Goal: Browse casually: Explore the website without a specific task or goal

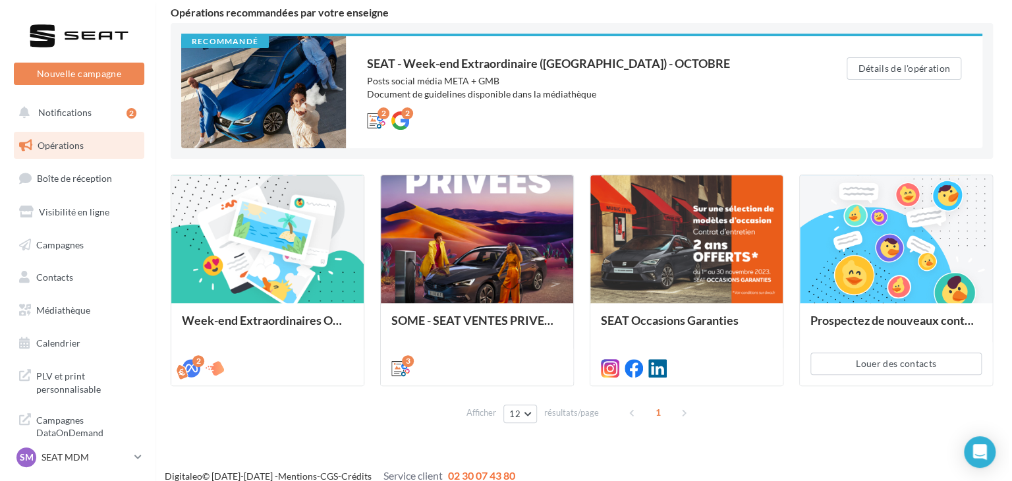
scroll to position [123, 0]
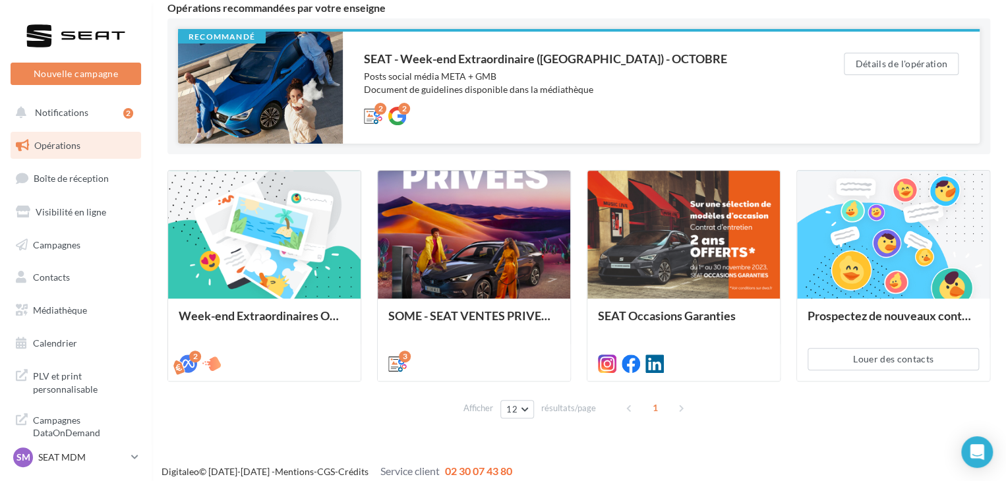
click at [306, 74] on div at bounding box center [260, 88] width 165 height 112
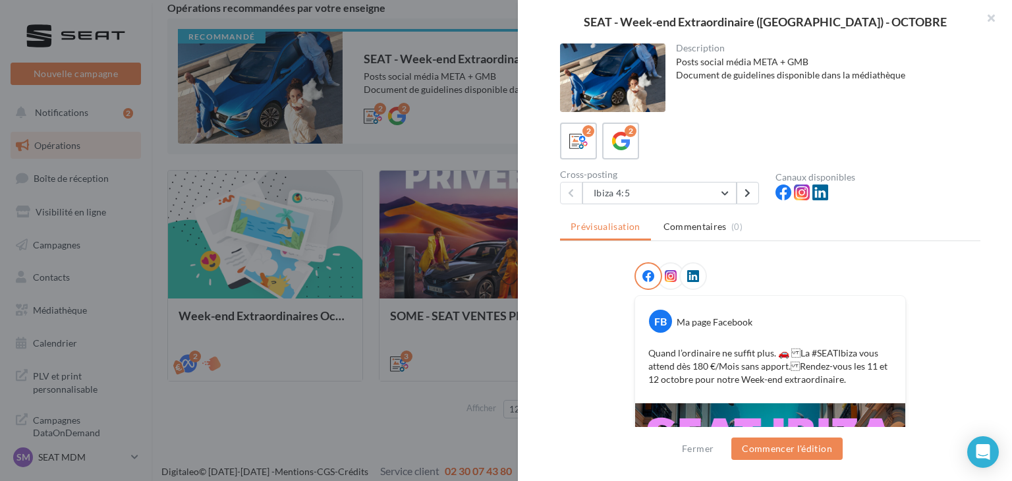
click at [846, 360] on p "Quand l’ordinaire ne suffit plus. 🚗 La #SEATIbiza vous attend dès 180 €/Mois s…" at bounding box center [771, 367] width 244 height 40
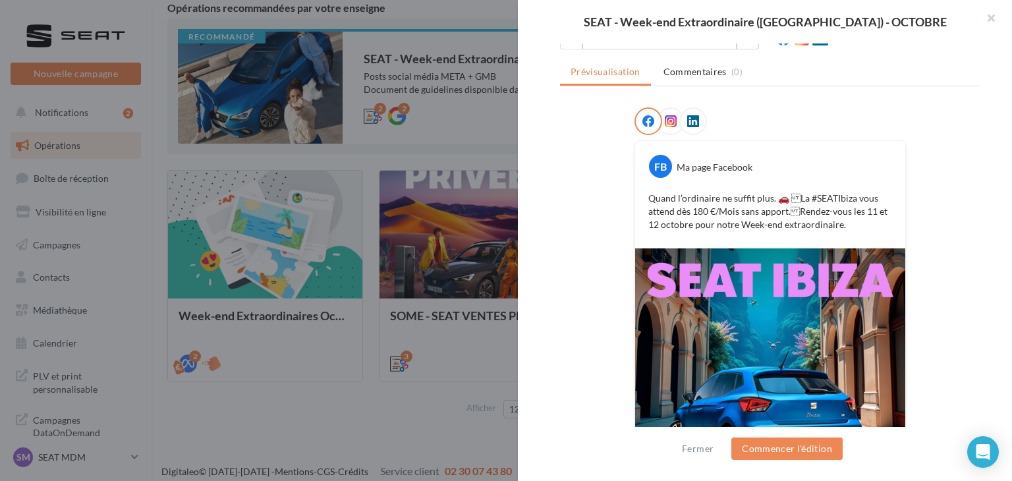
scroll to position [55, 0]
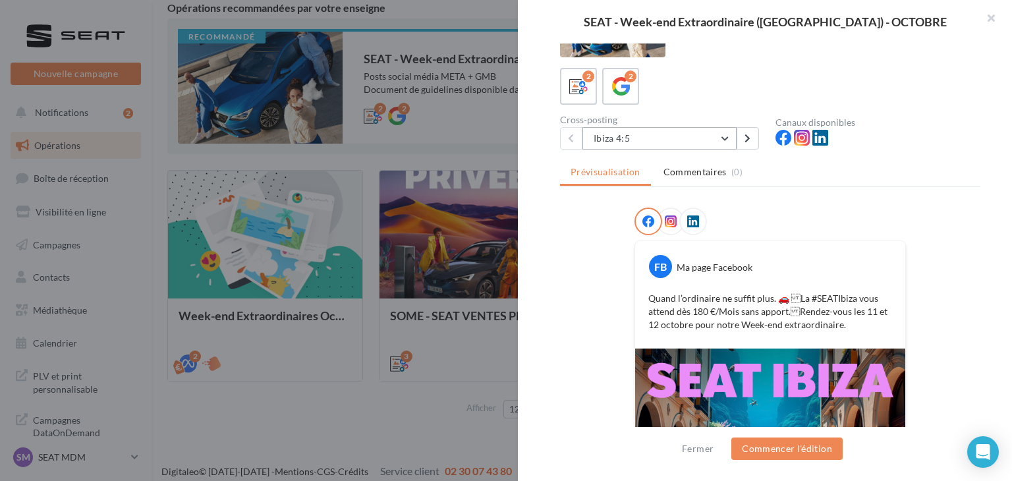
click at [642, 130] on button "Ibiza 4:5" at bounding box center [660, 138] width 154 height 22
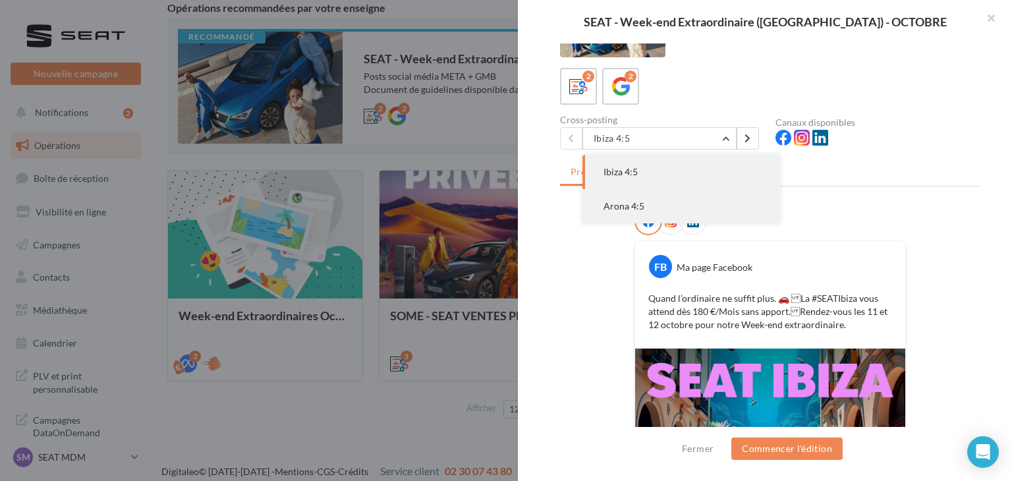
click at [633, 208] on span "Arona 4:5" at bounding box center [624, 205] width 41 height 11
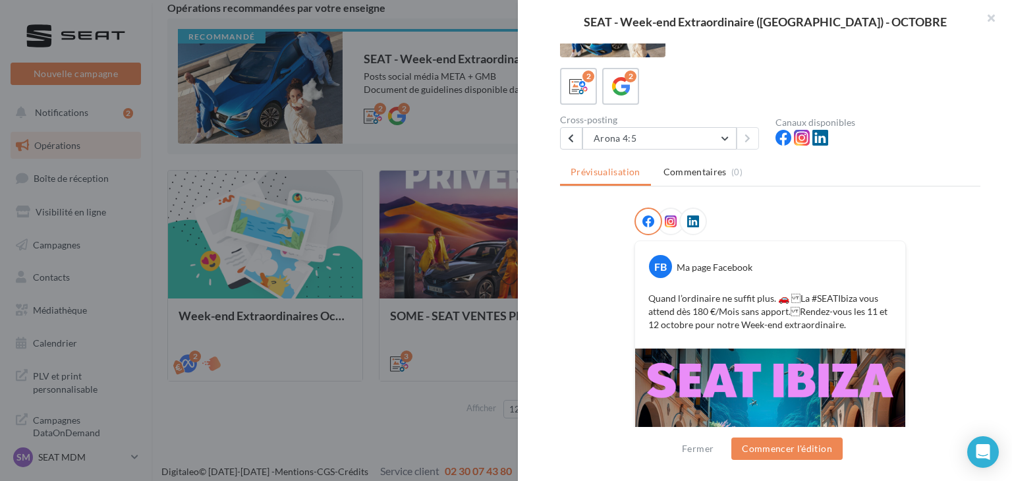
scroll to position [0, 0]
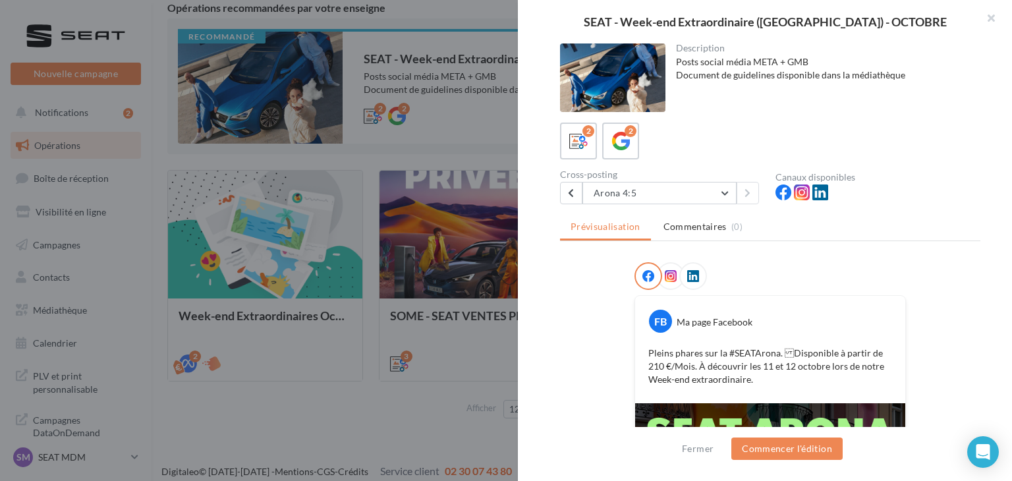
click at [776, 296] on div "FB Ma page Facebook Pleins phares sur la #SEATArona. Disponible à partir de 21…" at bounding box center [770, 349] width 270 height 107
drag, startPoint x: 744, startPoint y: 382, endPoint x: 732, endPoint y: 379, distance: 12.2
click at [744, 382] on p "Pleins phares sur la #SEATArona. Disponible à partir de 210 €/Mois. À découvri…" at bounding box center [771, 367] width 244 height 40
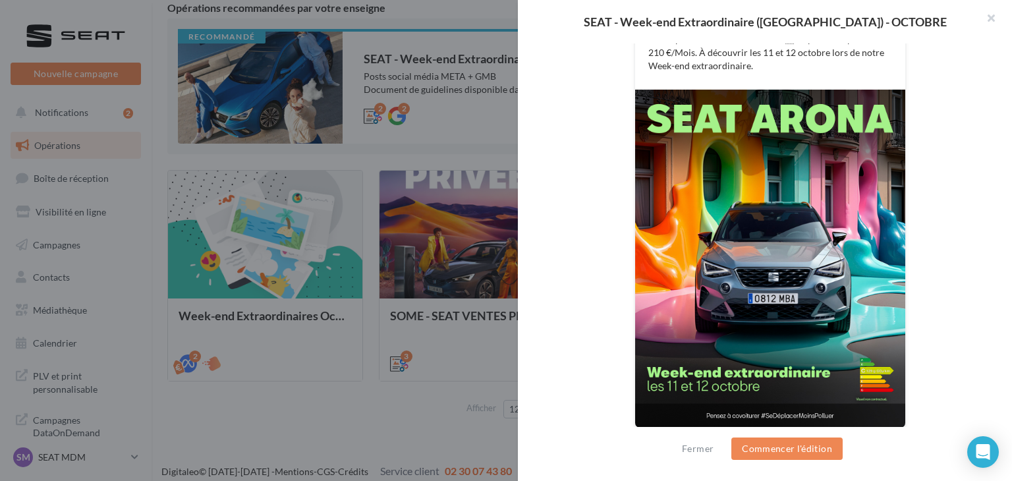
scroll to position [318, 0]
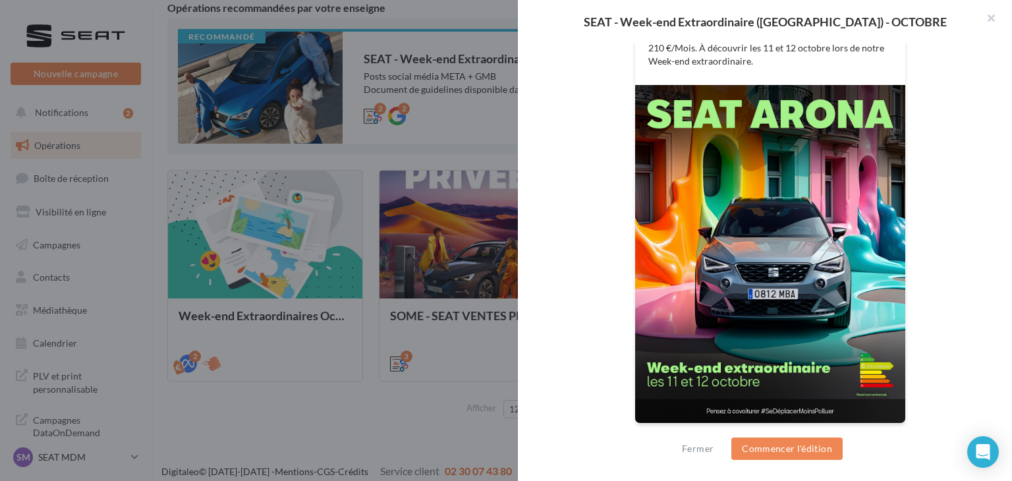
click at [872, 201] on img at bounding box center [770, 254] width 270 height 338
click at [991, 22] on button "button" at bounding box center [986, 20] width 53 height 40
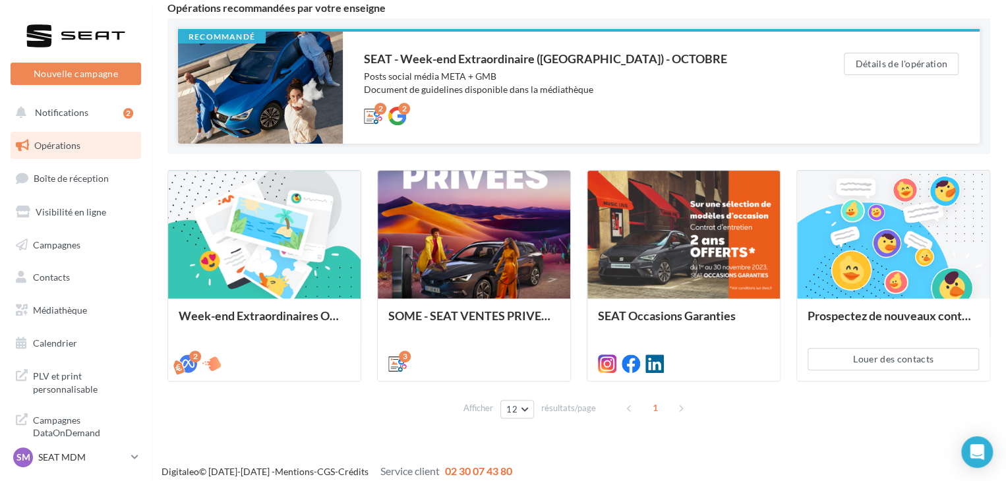
click at [282, 93] on div at bounding box center [260, 88] width 165 height 112
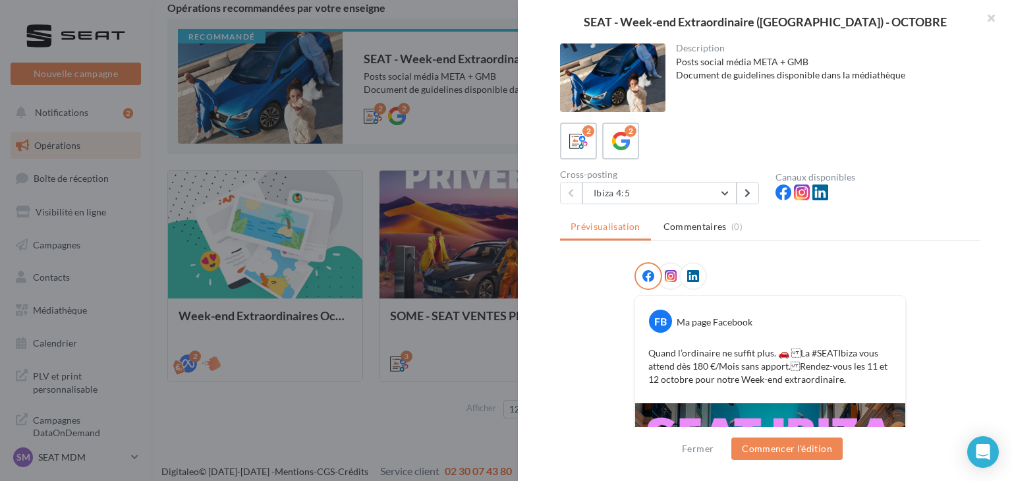
click at [794, 366] on p "Quand l’ordinaire ne suffit plus. 🚗 La #SEATIbiza vous attend dès 180 €/Mois s…" at bounding box center [771, 367] width 244 height 40
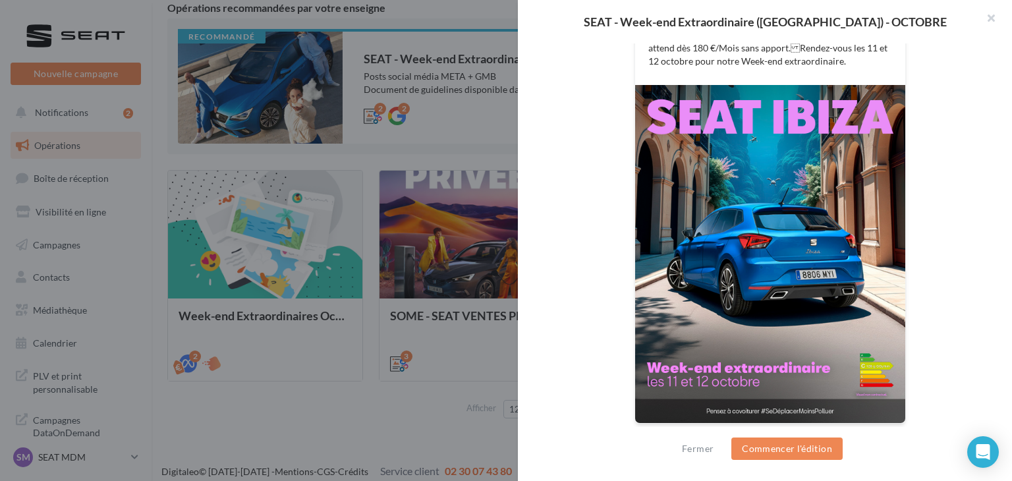
click at [994, 16] on button "button" at bounding box center [986, 20] width 53 height 40
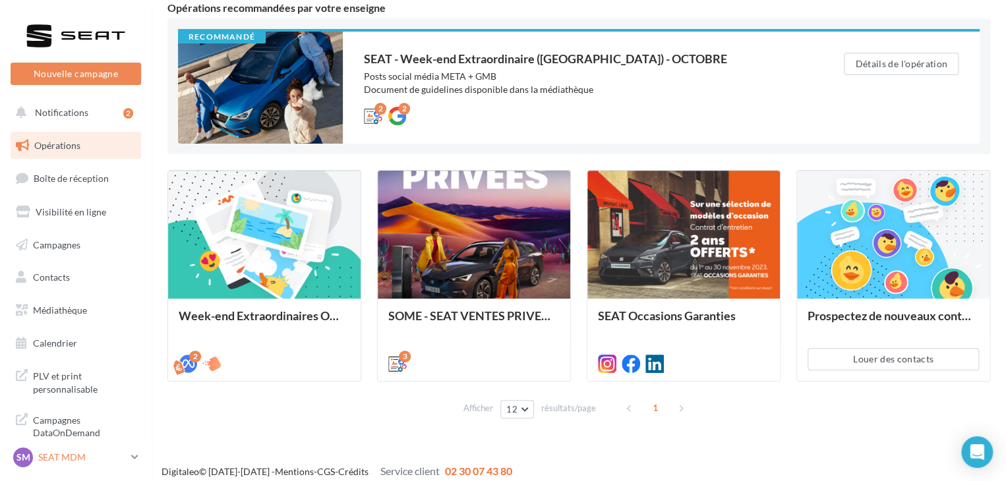
click at [136, 455] on icon at bounding box center [134, 457] width 7 height 11
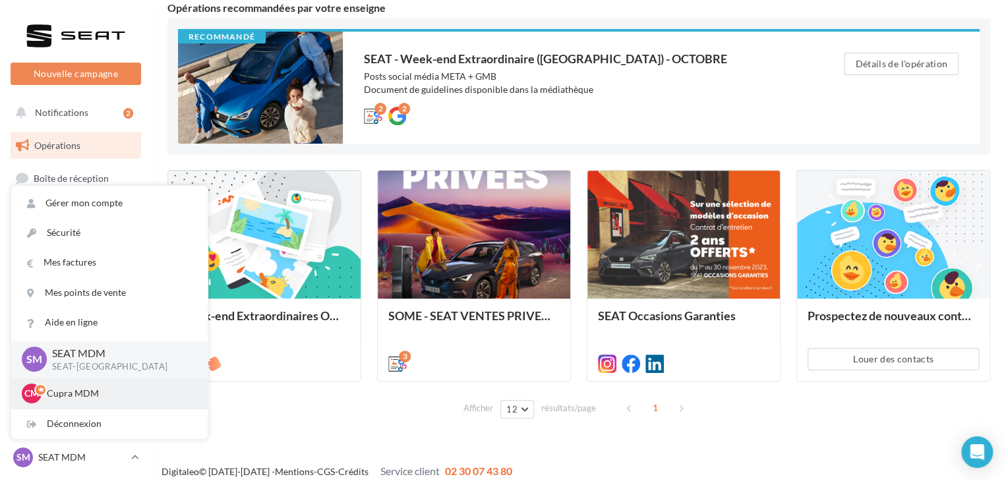
click at [100, 391] on p "Cupra MDM" at bounding box center [119, 393] width 145 height 13
